Goal: Check status: Check status

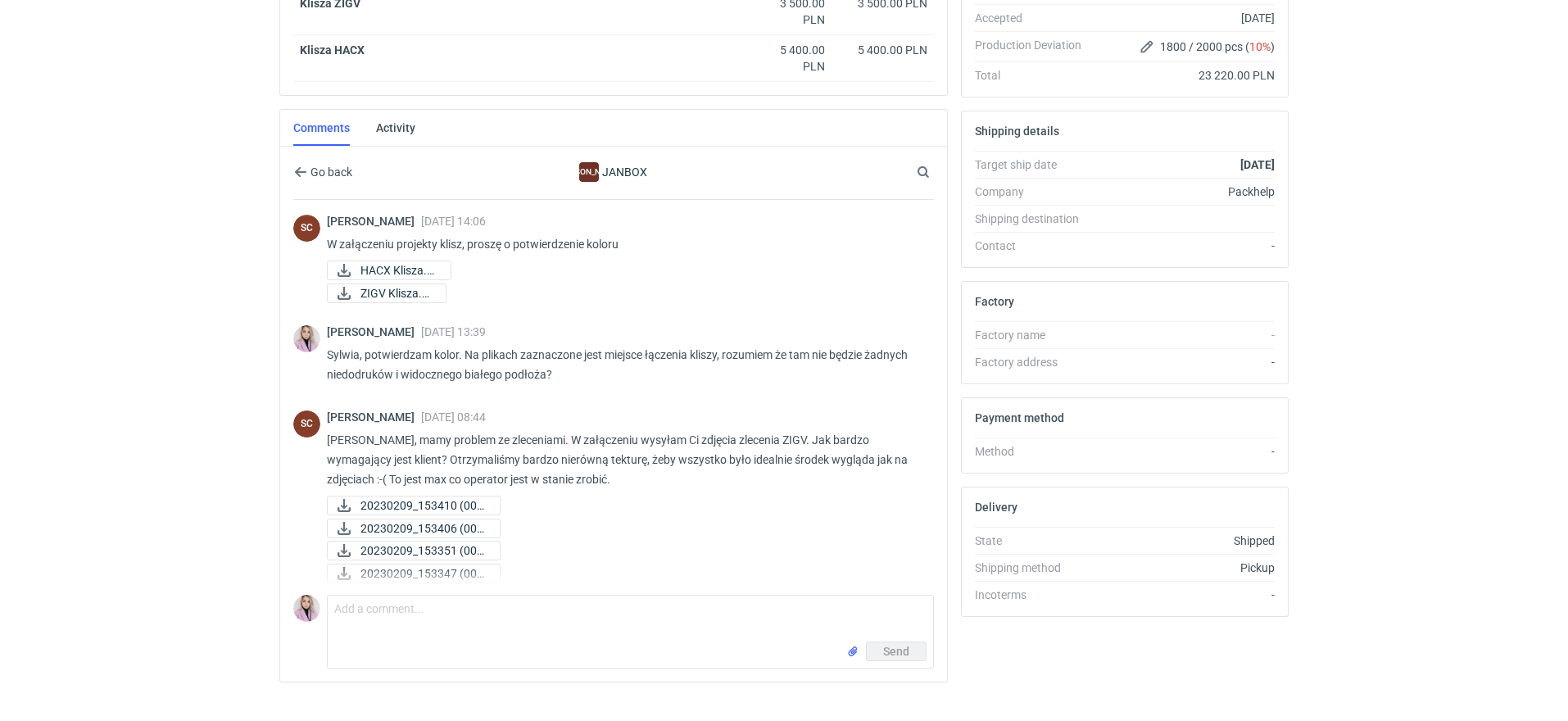
scroll to position [631, 0]
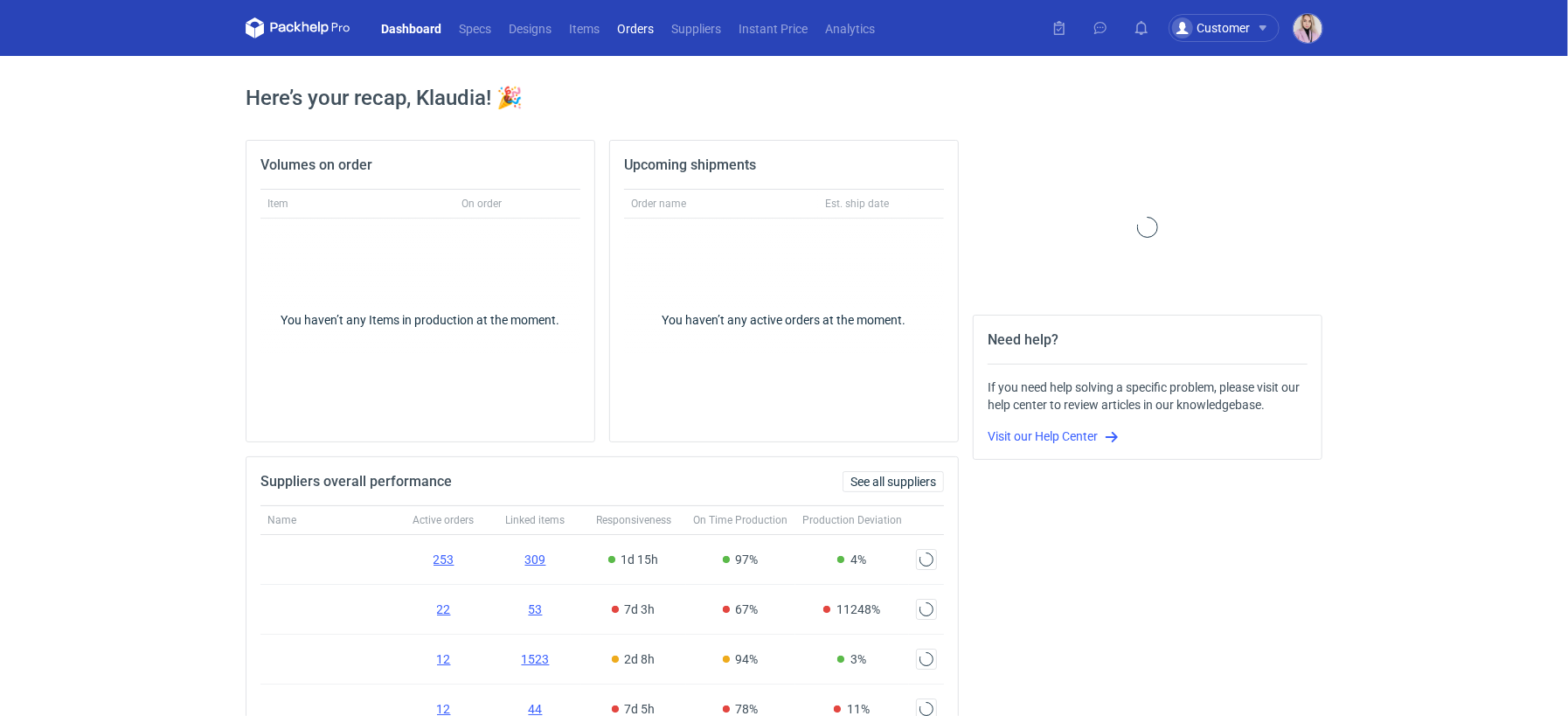
click at [634, 29] on link "Orders" at bounding box center [635, 28] width 54 height 21
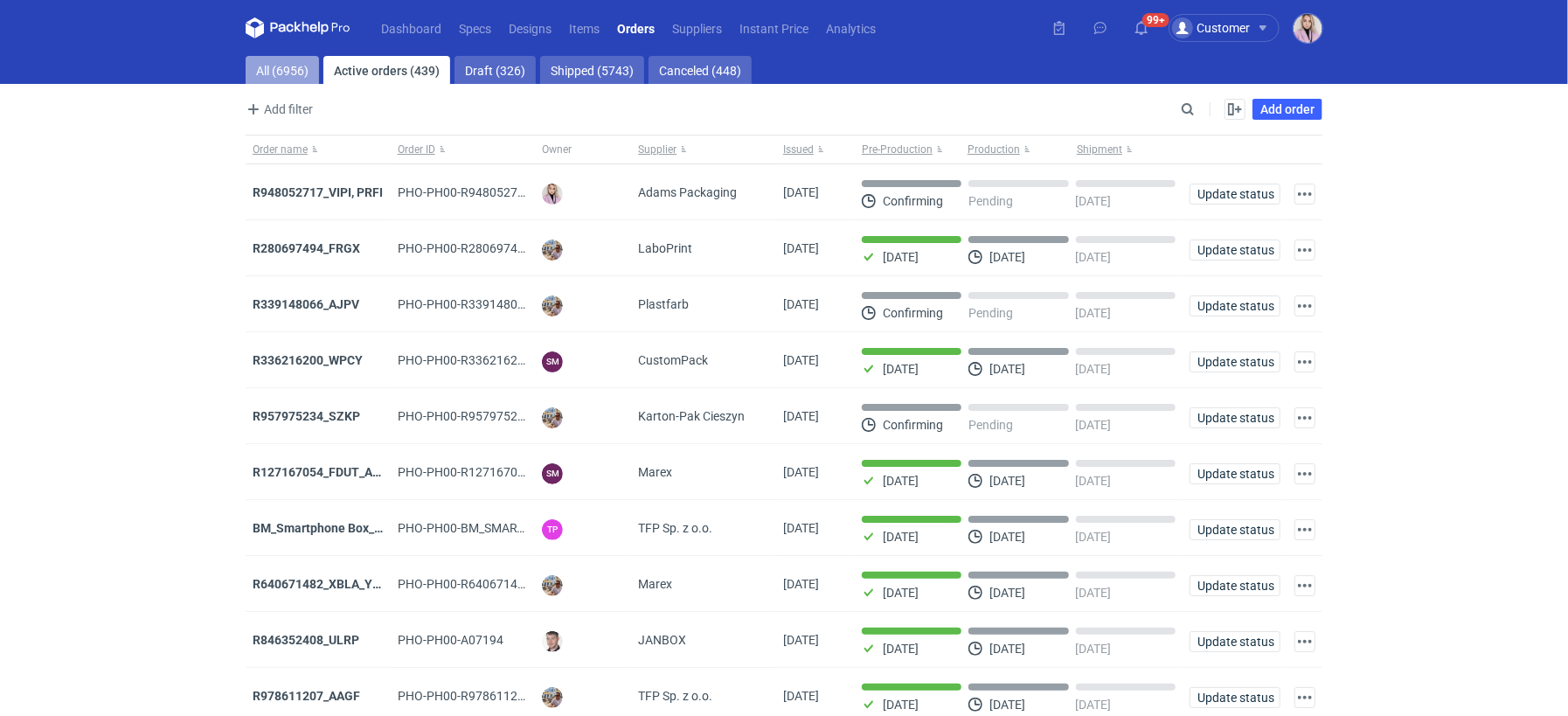
click at [279, 70] on link "All (6956)" at bounding box center [282, 70] width 74 height 28
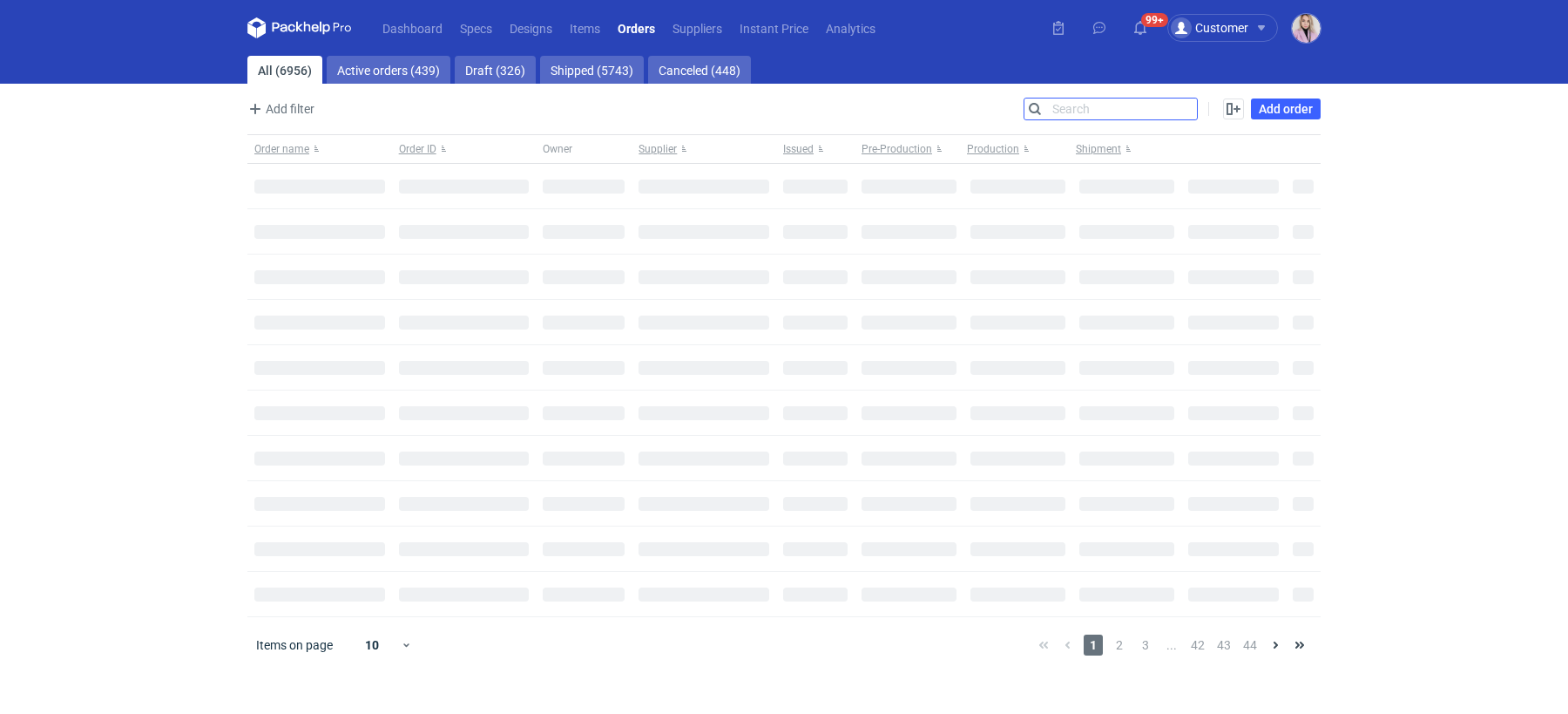
click at [1187, 106] on input "Search" at bounding box center [1110, 109] width 172 height 20
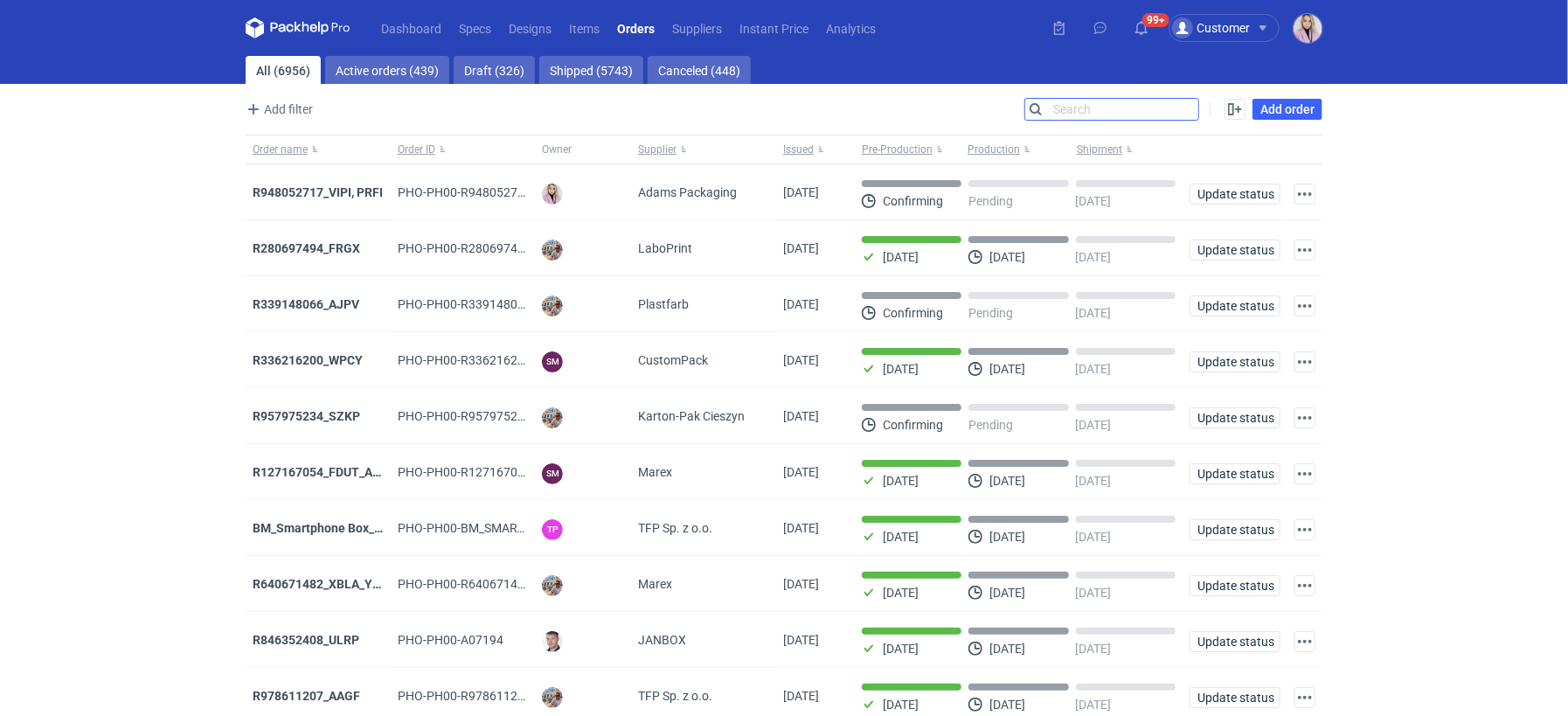
paste input "YJGP"
type input "YJGP"
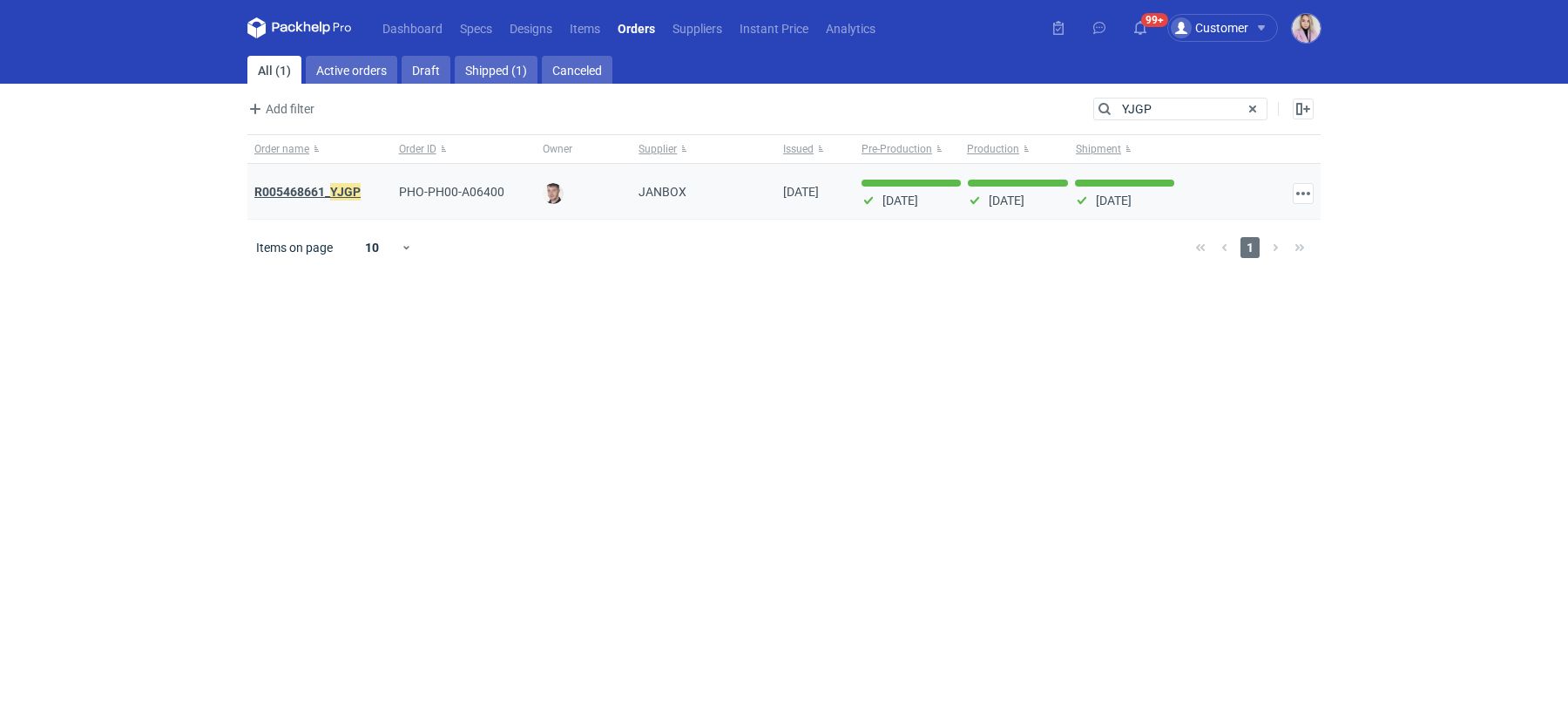
click at [300, 188] on strong "R005468661_ YJGP" at bounding box center [307, 192] width 106 height 20
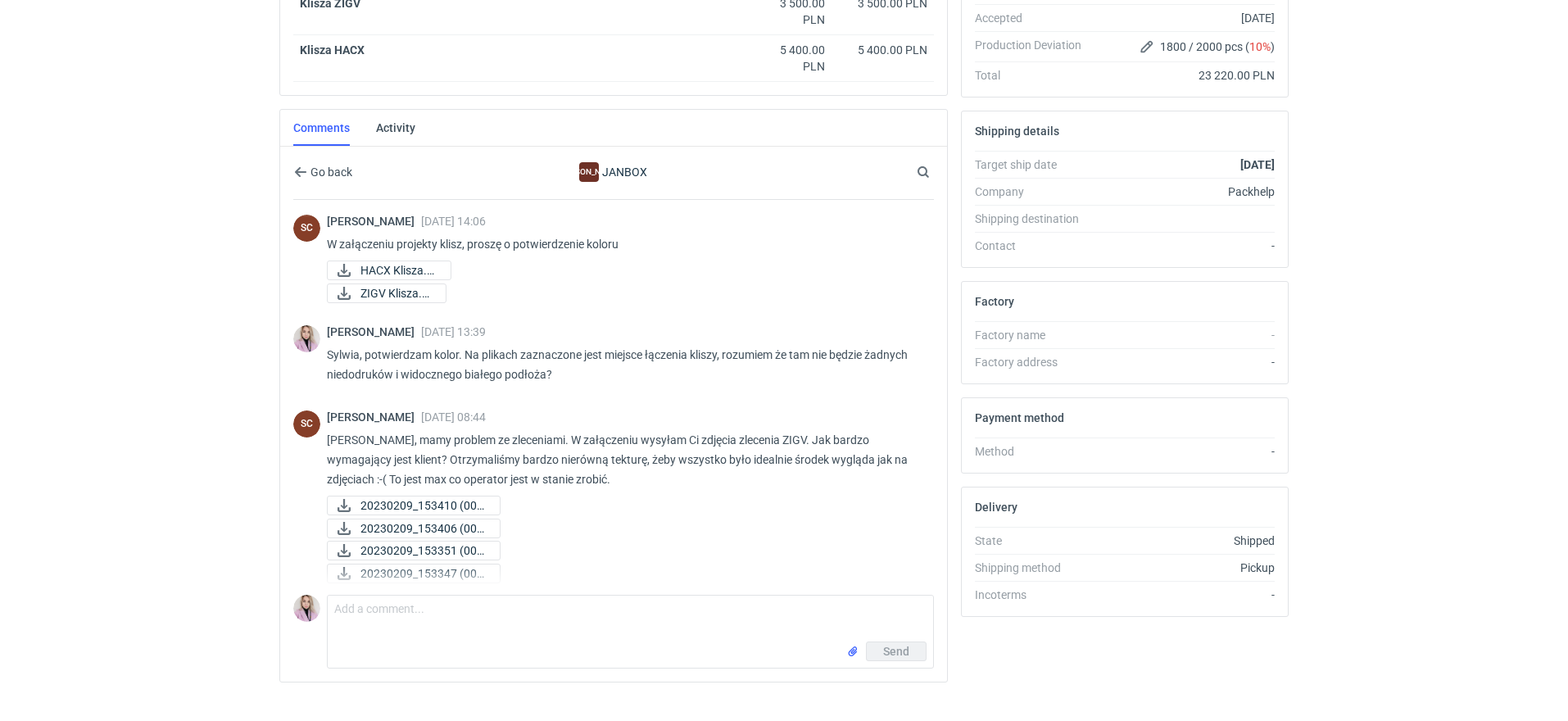
scroll to position [631, 0]
